Goal: Task Accomplishment & Management: Manage account settings

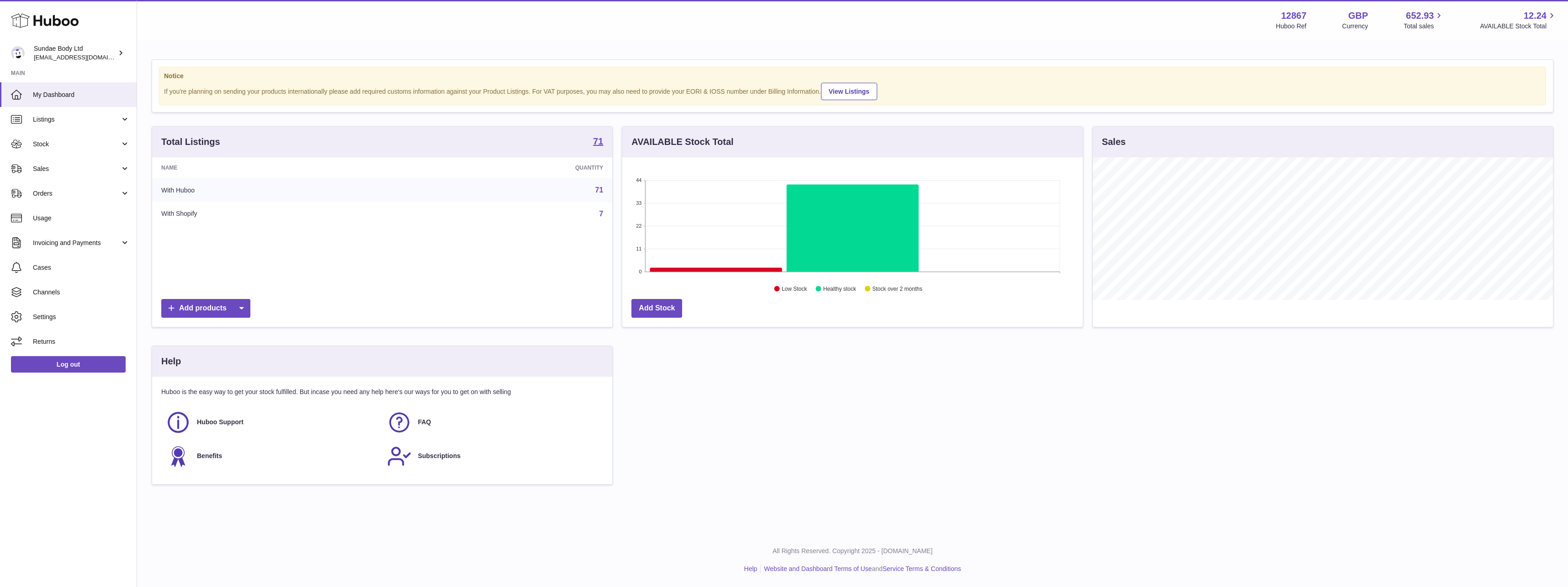
scroll to position [142, 461]
drag, startPoint x: 0, startPoint y: 0, endPoint x: 71, endPoint y: 242, distance: 252.2
click at [71, 242] on span "Invoicing and Payments" at bounding box center [76, 243] width 87 height 9
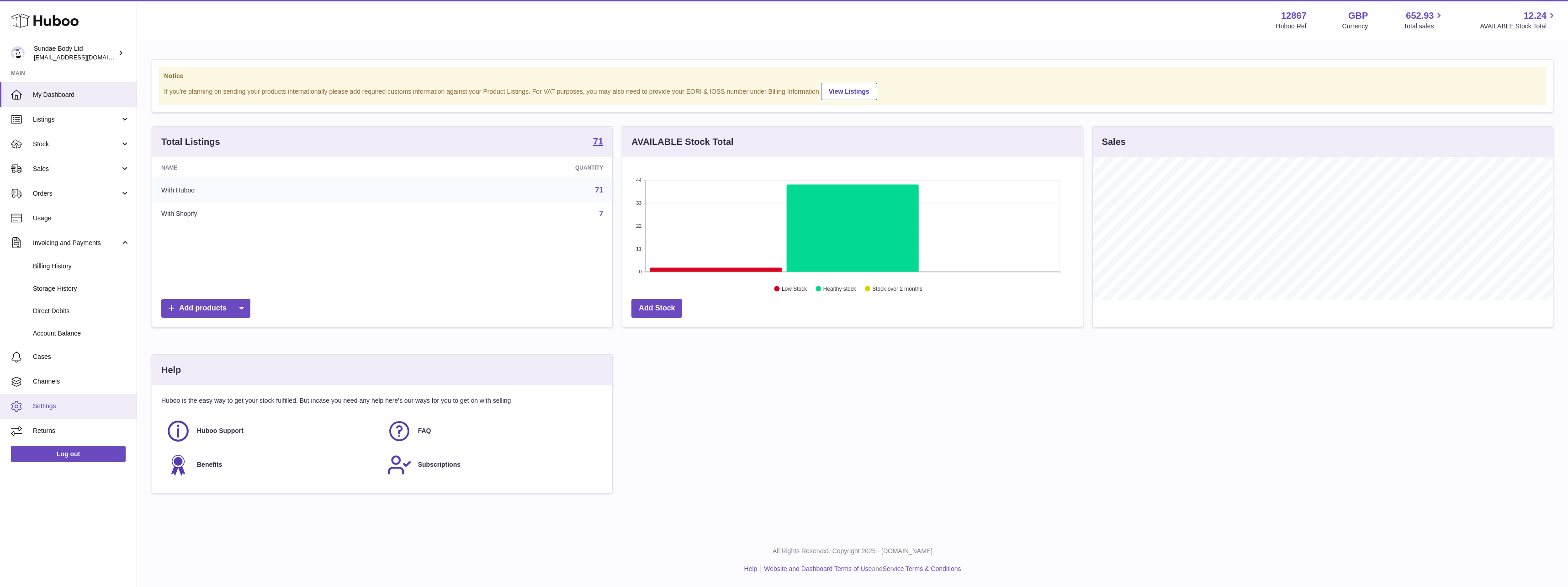
click at [47, 402] on span "Settings" at bounding box center [81, 406] width 97 height 9
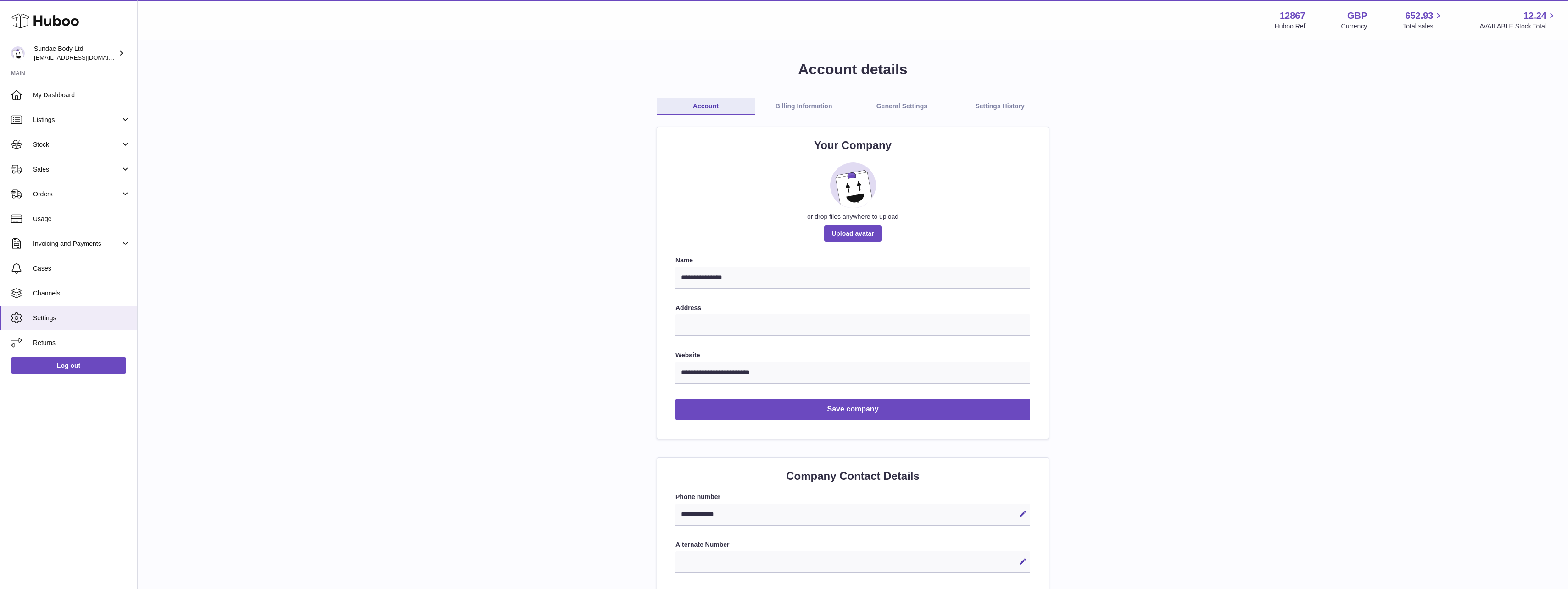
click at [787, 102] on link "Billing Information" at bounding box center [804, 106] width 98 height 18
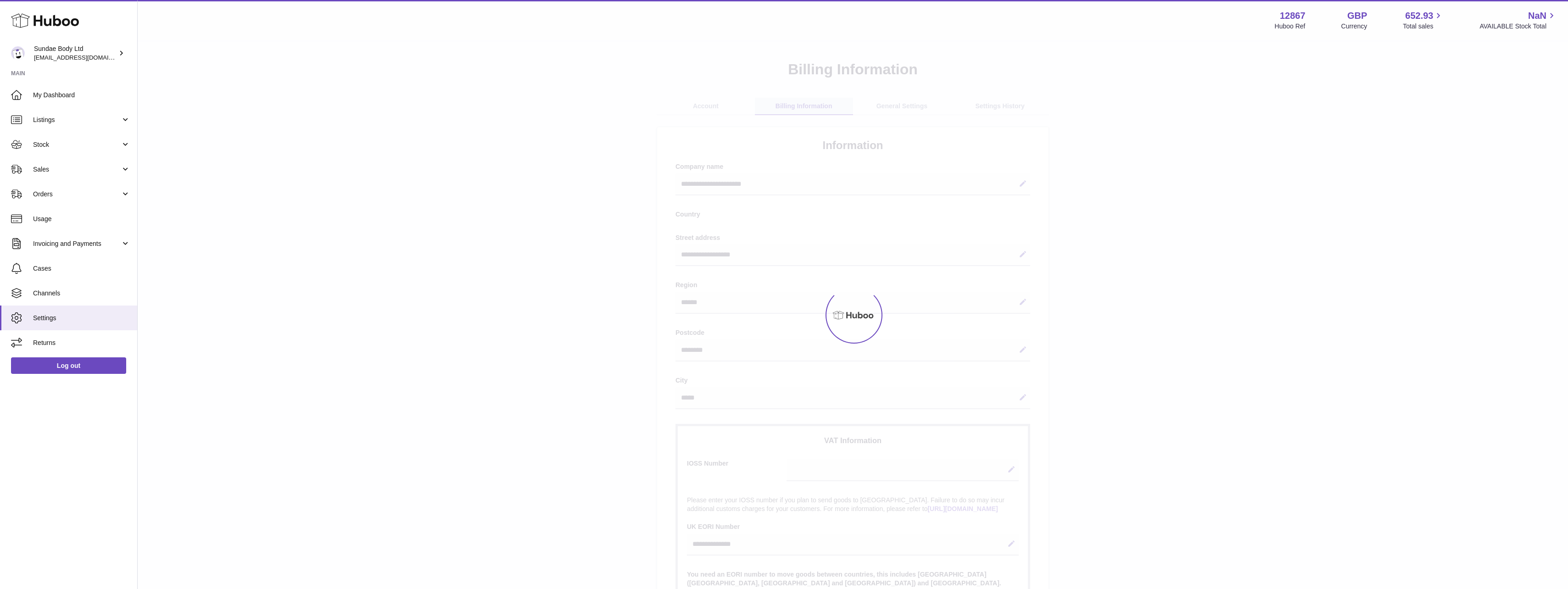
select select "**"
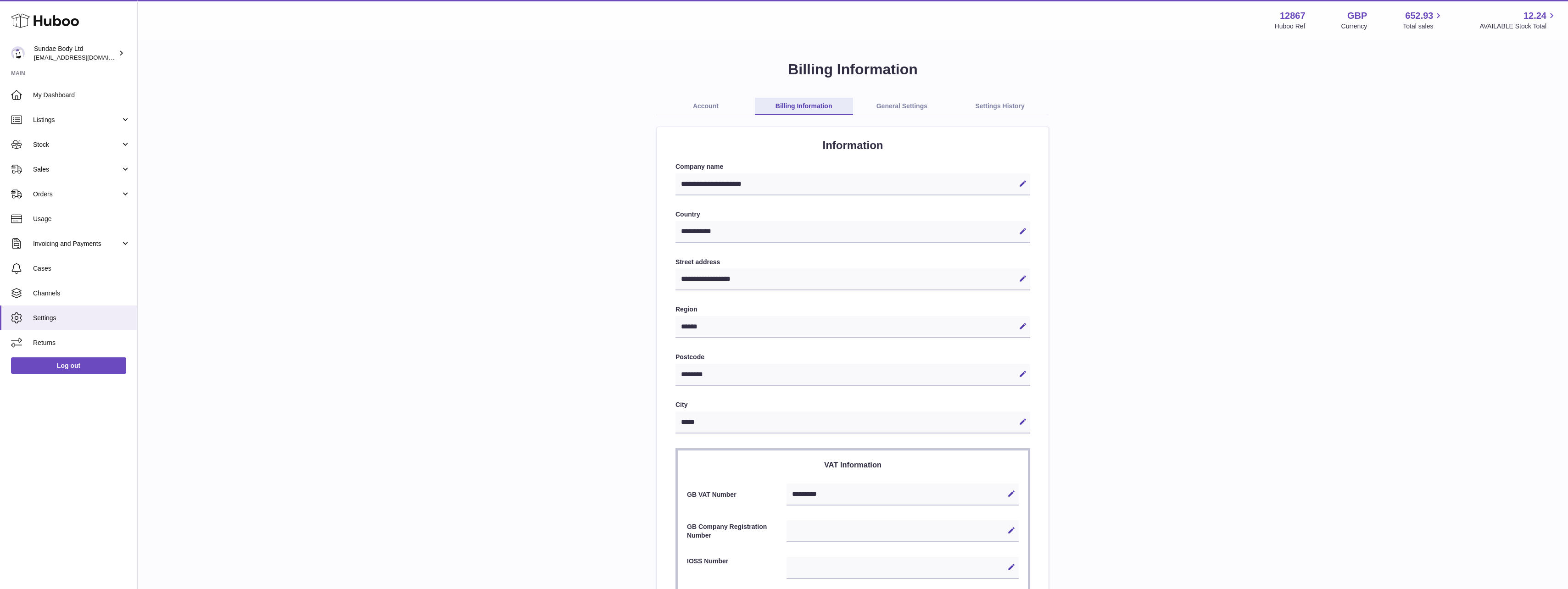
click at [899, 104] on link "General Settings" at bounding box center [902, 106] width 98 height 18
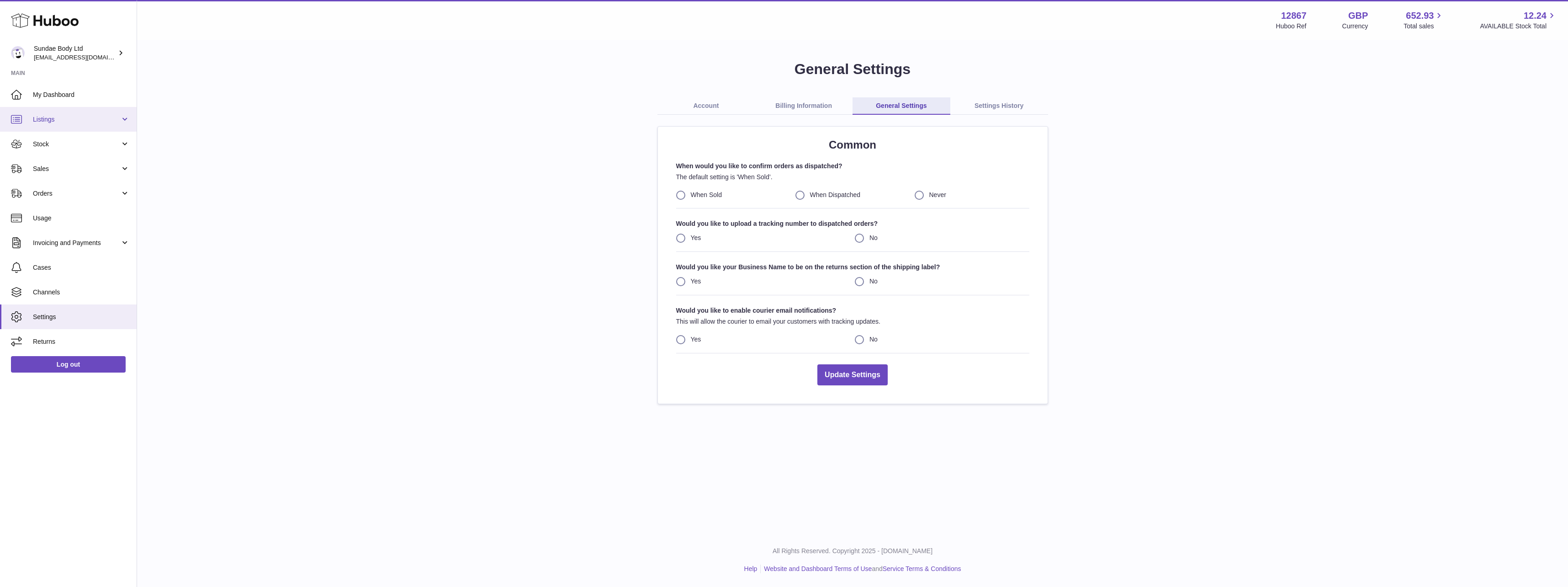
click at [61, 120] on span "Listings" at bounding box center [76, 119] width 87 height 9
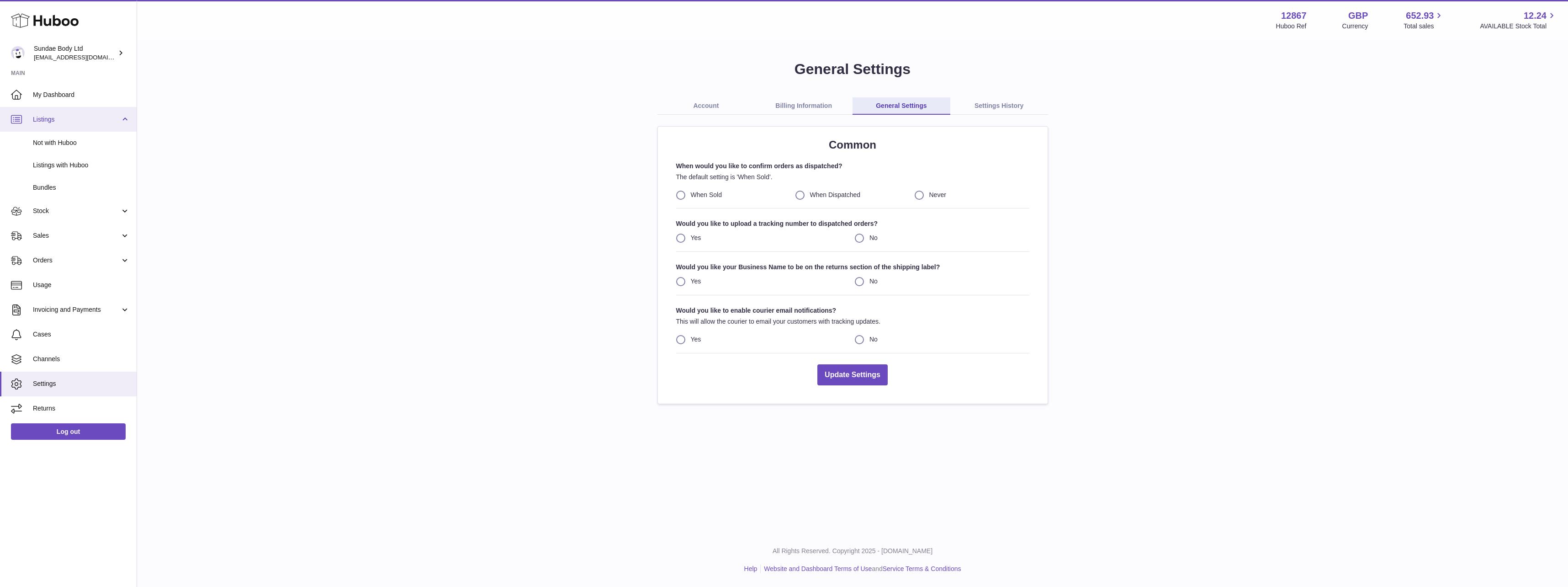
click at [61, 120] on span "Listings" at bounding box center [76, 119] width 87 height 9
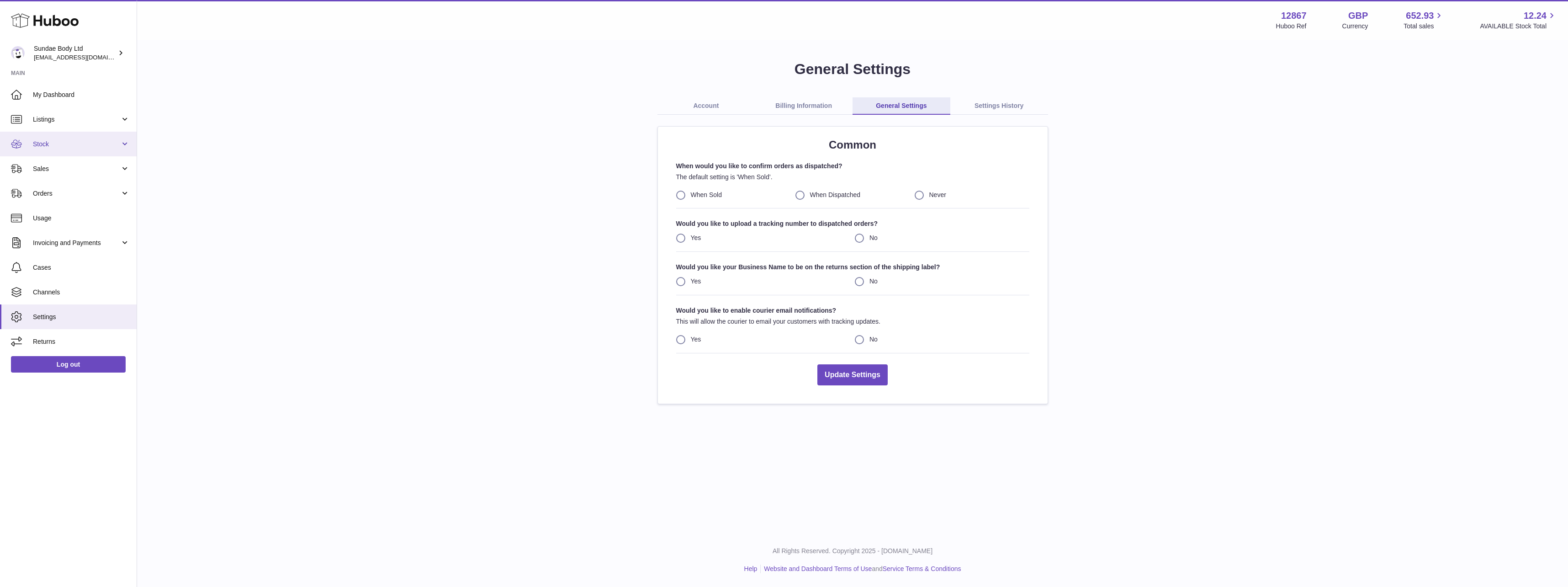
click at [54, 142] on span "Stock" at bounding box center [76, 144] width 87 height 9
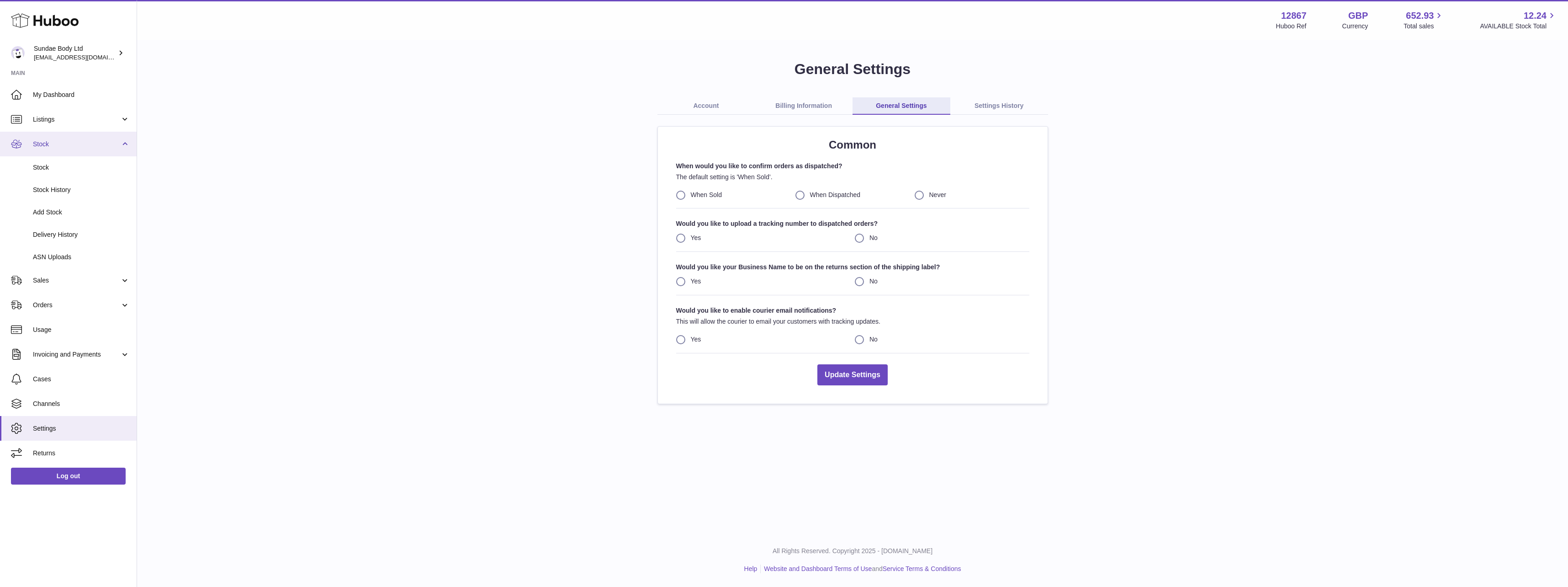
click at [54, 142] on span "Stock" at bounding box center [76, 144] width 87 height 9
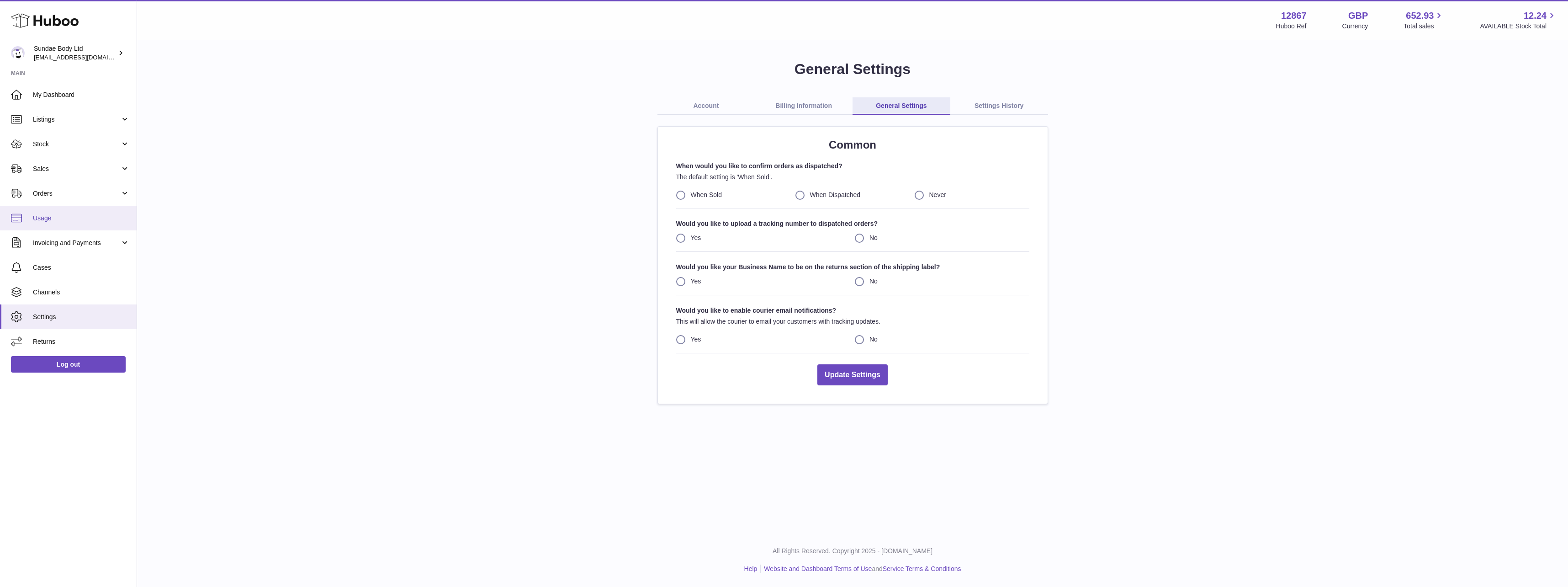
click at [57, 213] on link "Usage" at bounding box center [68, 218] width 136 height 25
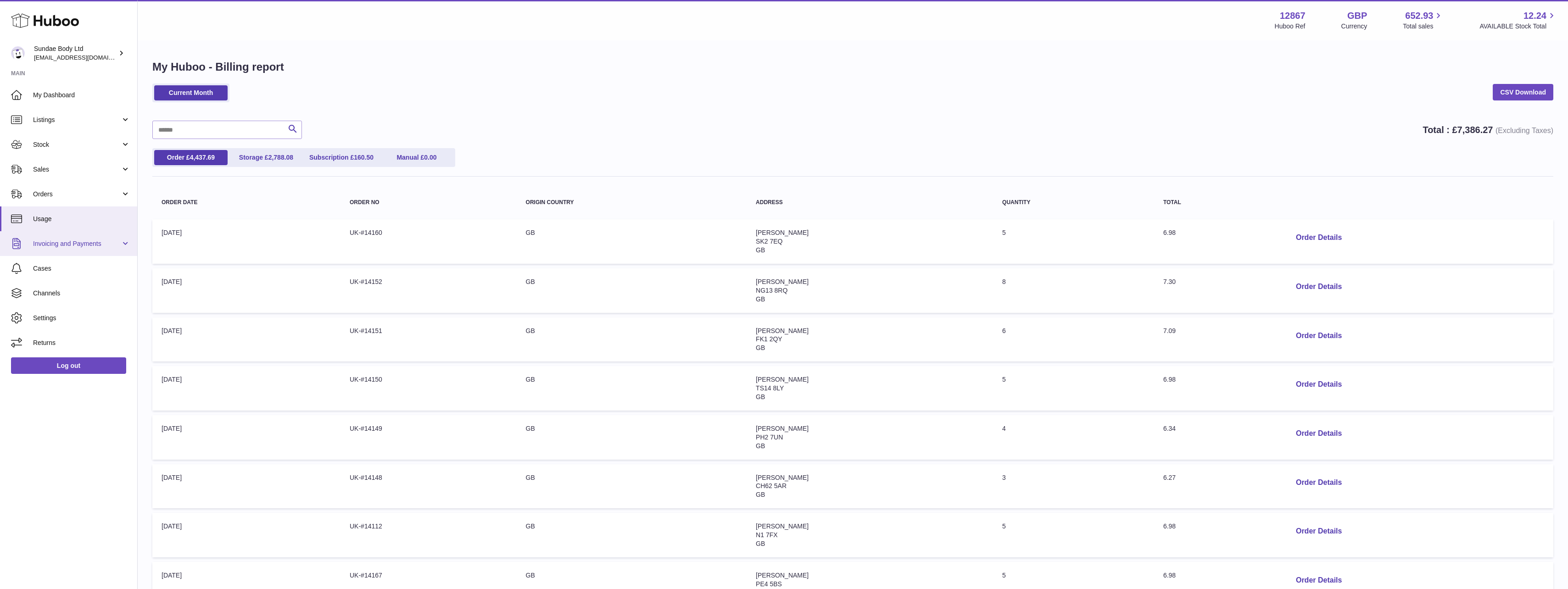
click at [53, 241] on span "Invoicing and Payments" at bounding box center [76, 244] width 87 height 9
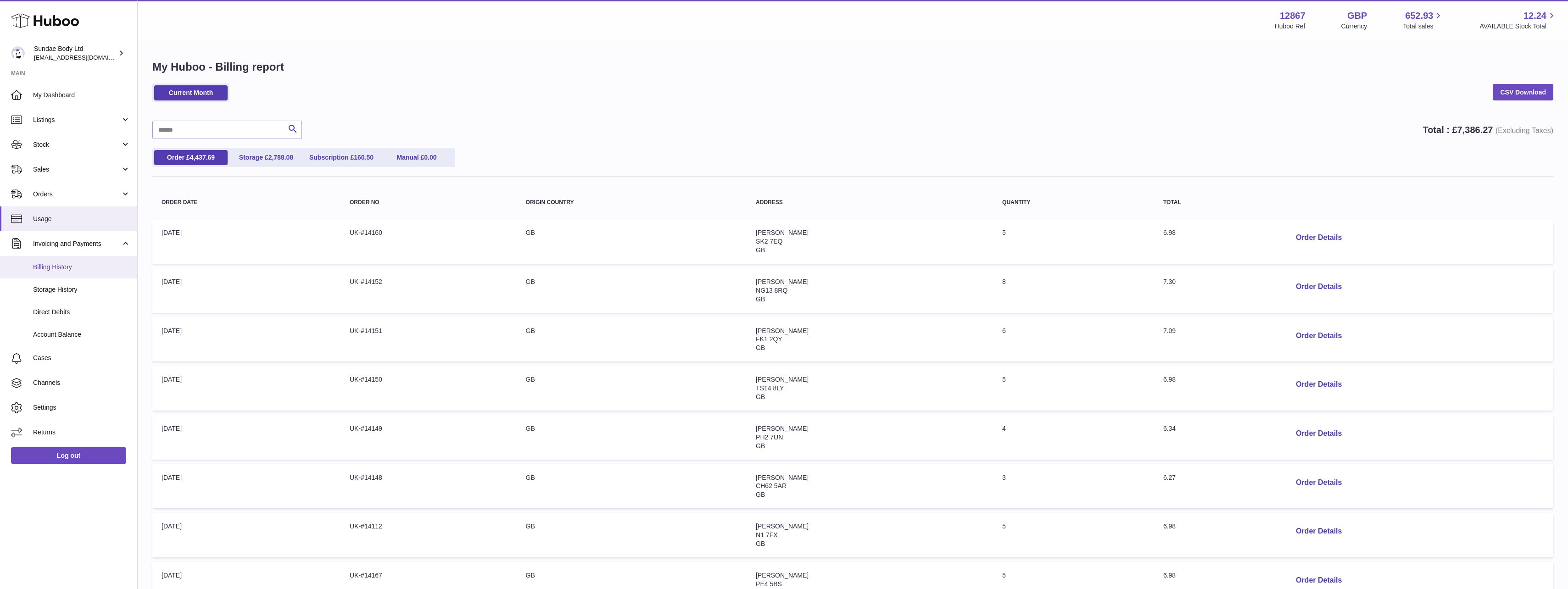
click at [51, 265] on span "Billing History" at bounding box center [81, 267] width 97 height 9
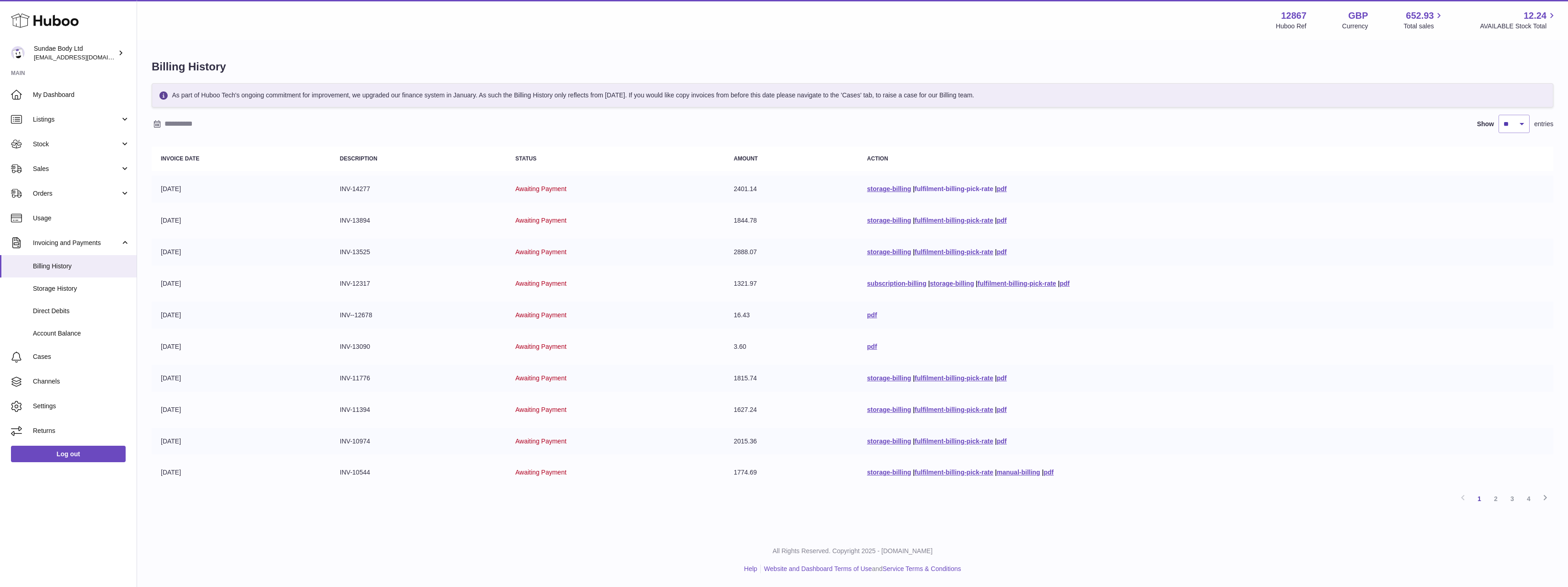
click at [915, 188] on link "fulfilment-billing-pick-rate" at bounding box center [954, 189] width 79 height 7
